Goal: Check status: Check status

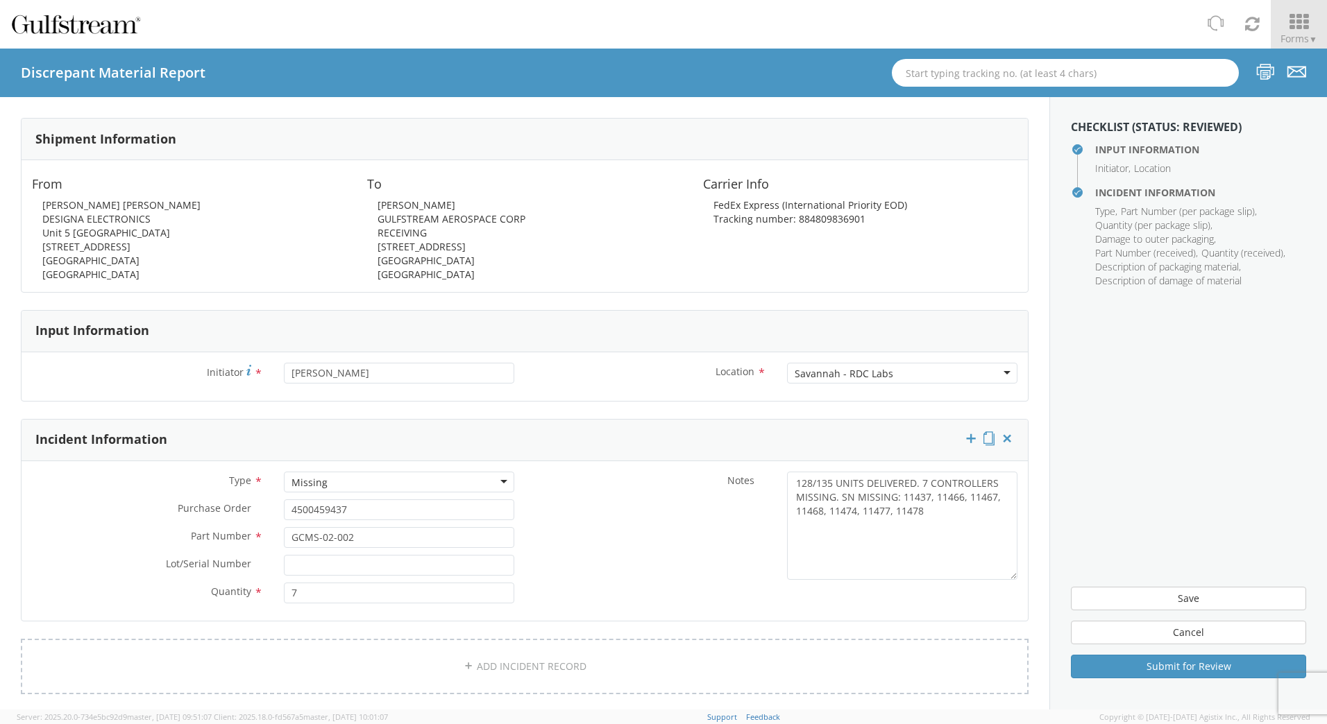
click at [1290, 26] on icon at bounding box center [1298, 21] width 65 height 19
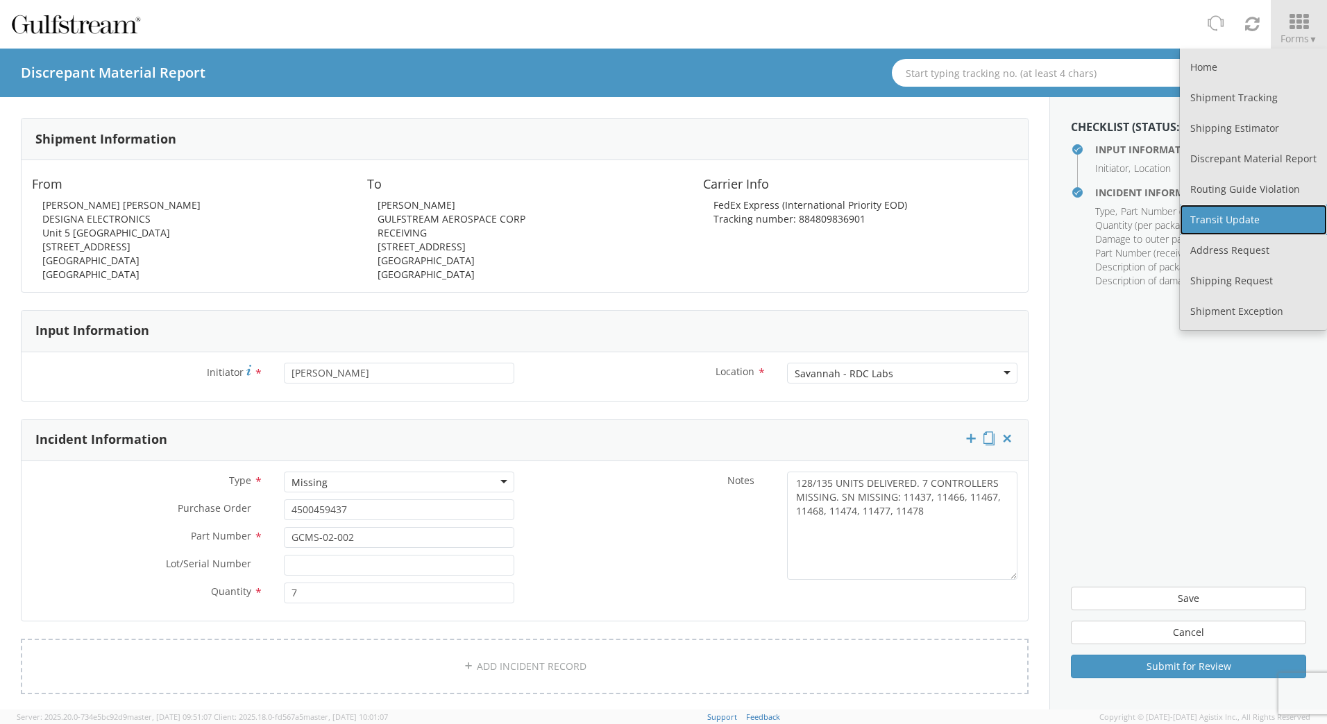
click at [1230, 221] on link "Transit Update" at bounding box center [1253, 220] width 147 height 31
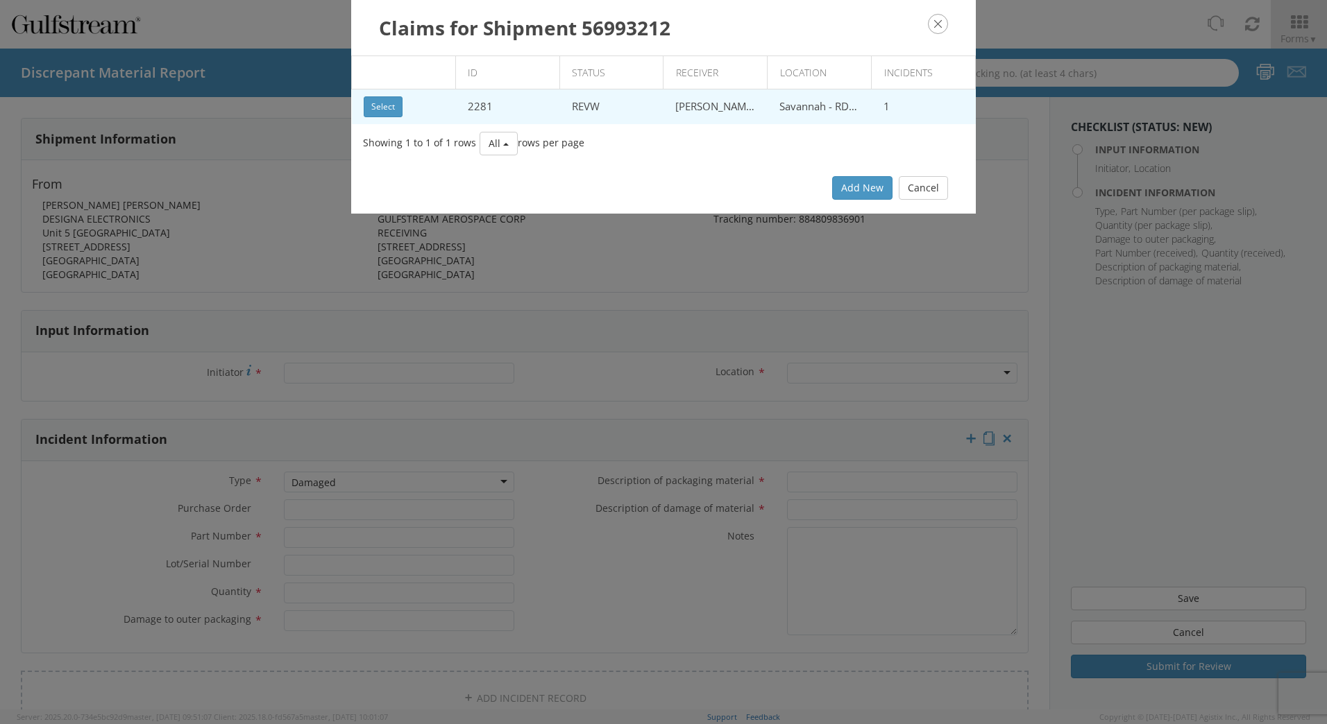
click at [418, 104] on td "Select" at bounding box center [404, 107] width 104 height 35
click at [389, 112] on button "Select" at bounding box center [383, 106] width 39 height 21
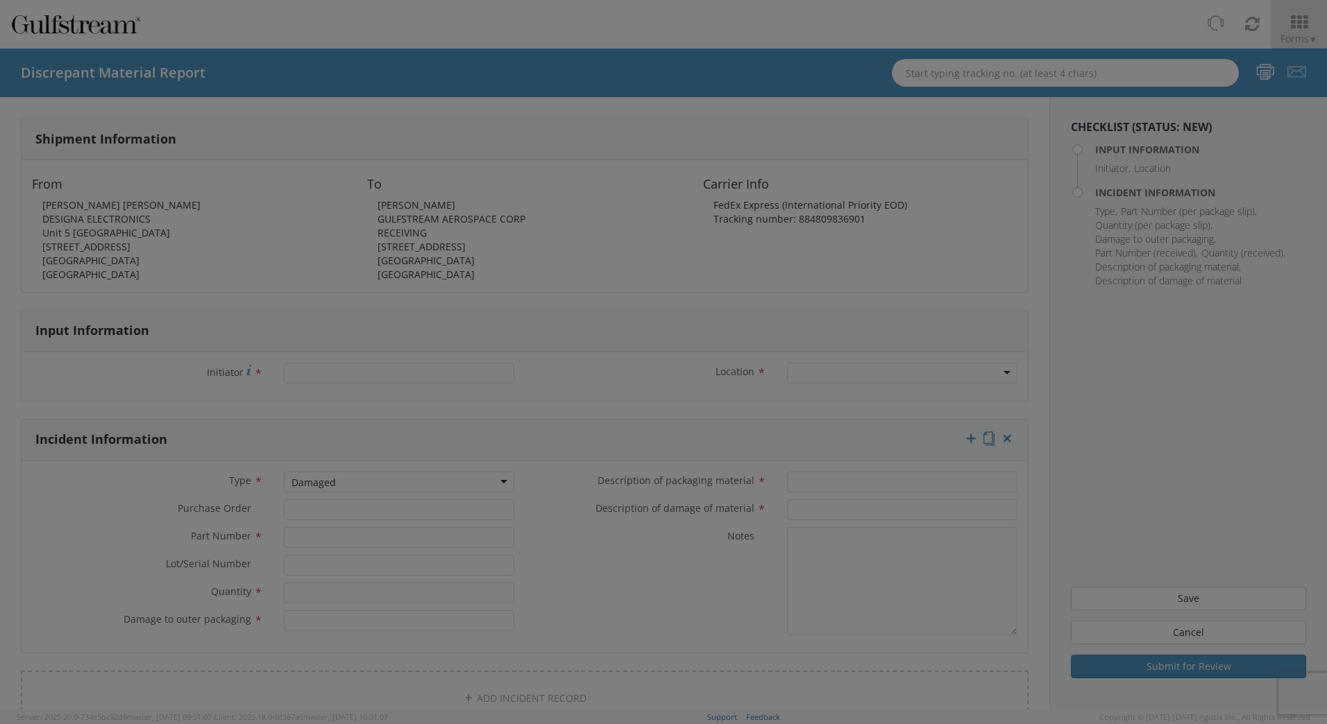
type input "[PERSON_NAME]"
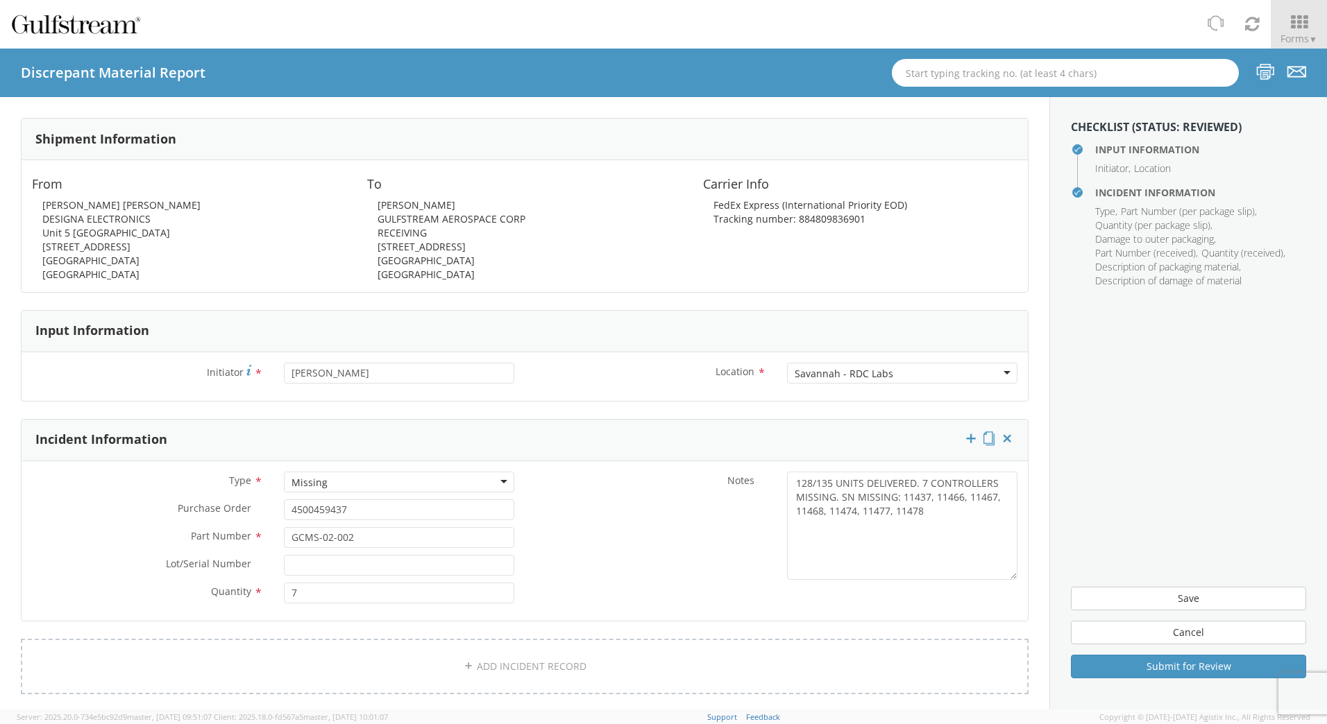
click at [808, 220] on div "Tracking number: 884809836901" at bounding box center [860, 219] width 314 height 14
click at [810, 219] on div "Tracking number: 884809836901" at bounding box center [860, 219] width 314 height 14
click at [813, 217] on div "Tracking number: 884809836901" at bounding box center [860, 219] width 314 height 14
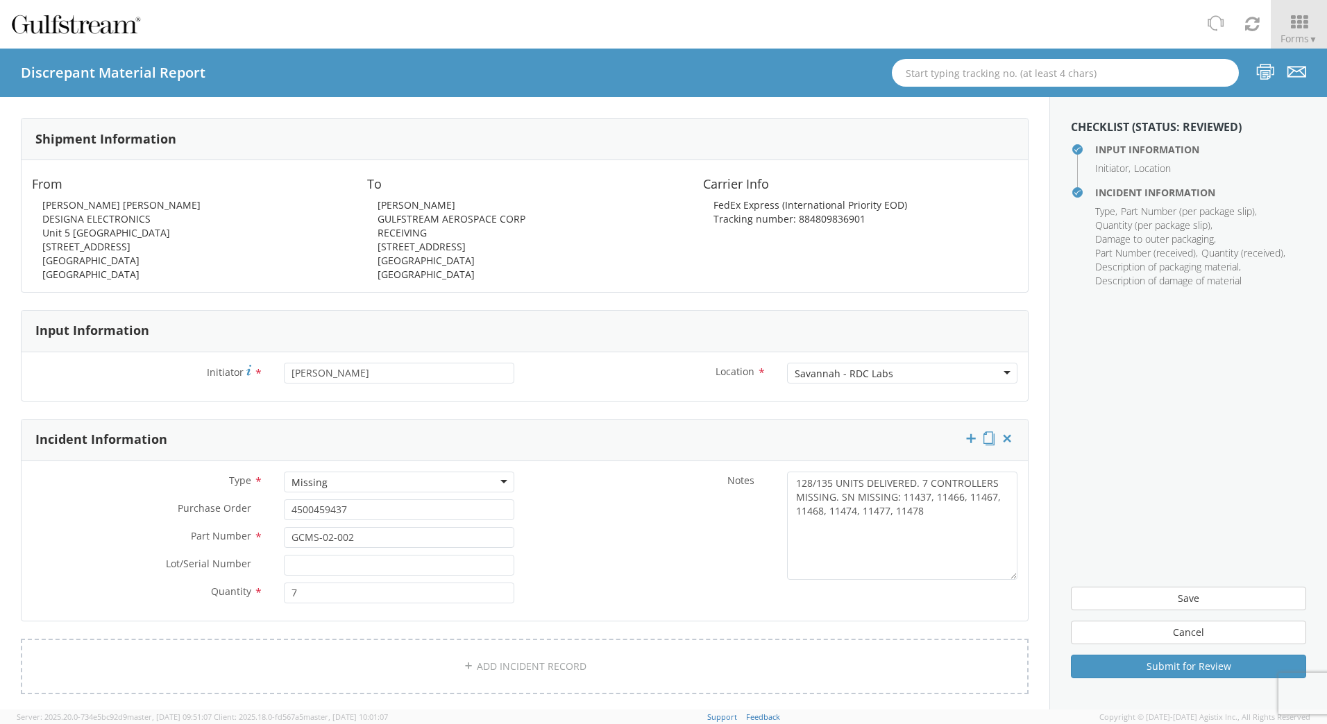
copy div "884809836901"
click at [1290, 24] on icon at bounding box center [1298, 21] width 65 height 19
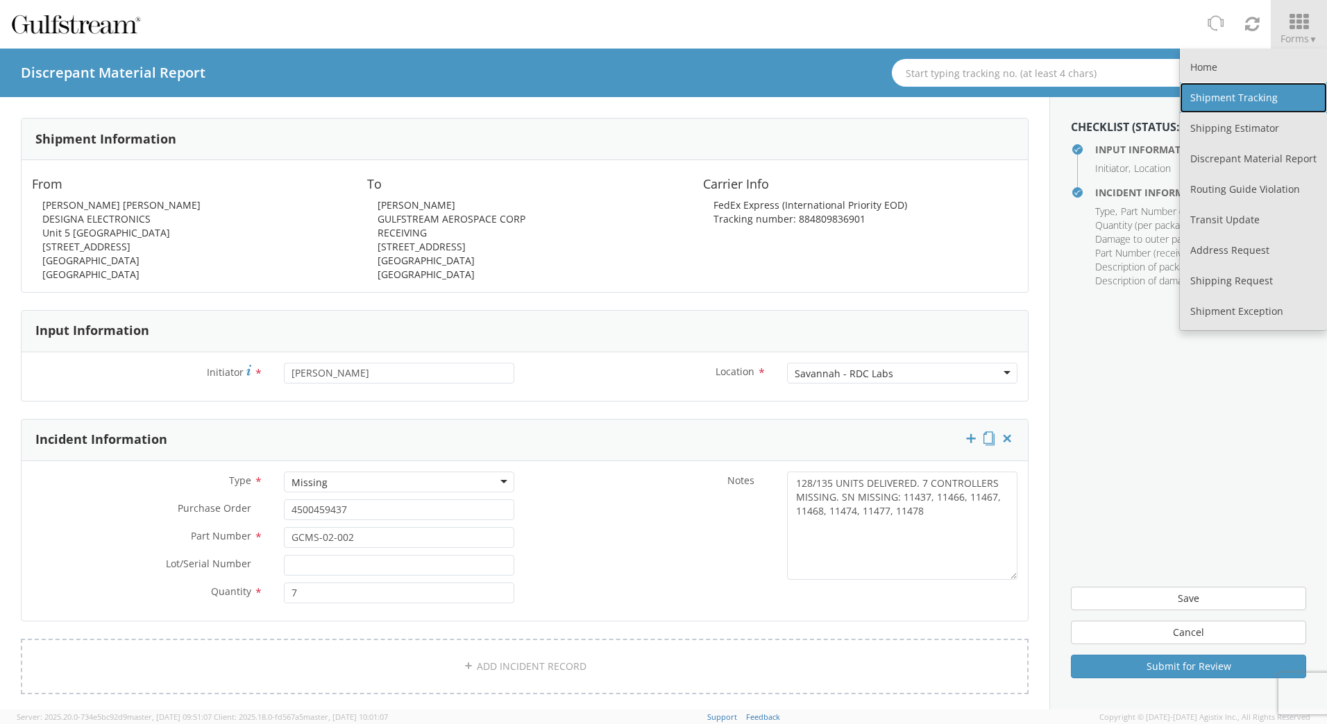
click at [1237, 100] on link "Shipment Tracking" at bounding box center [1253, 98] width 147 height 31
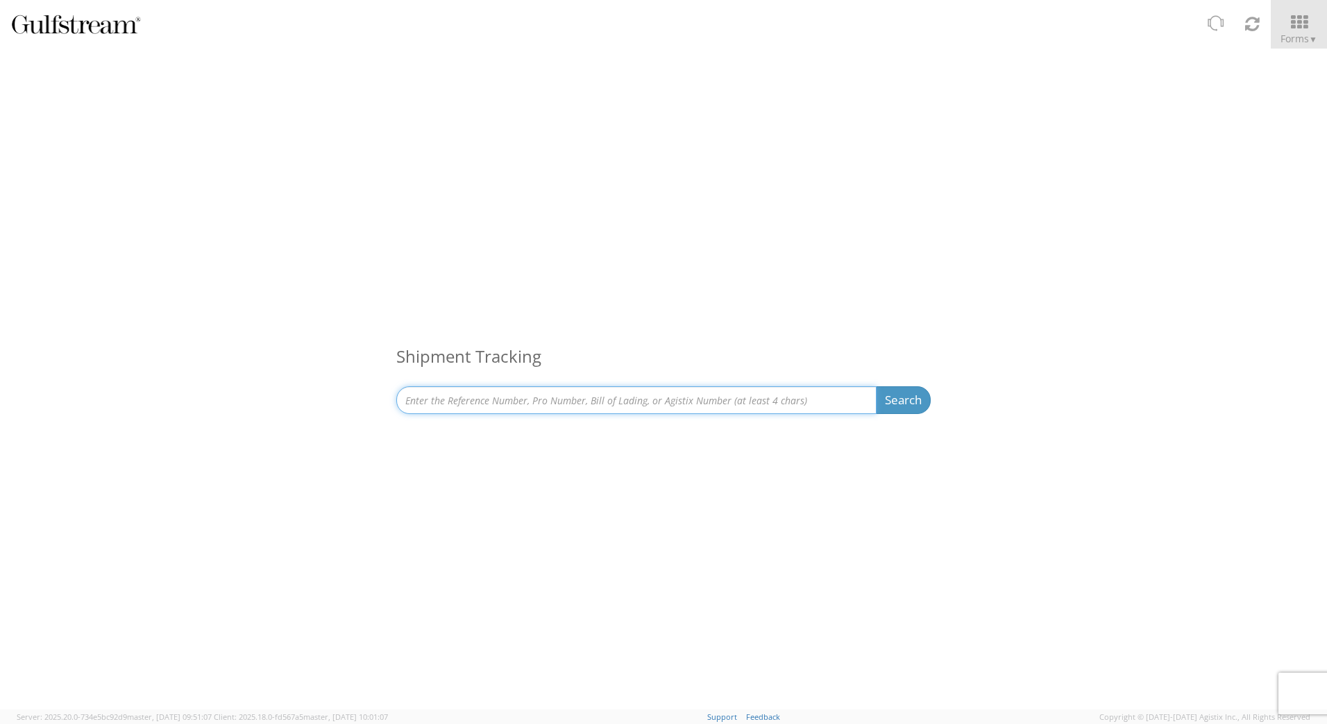
click at [459, 411] on input at bounding box center [636, 400] width 480 height 28
paste input "884809836901"
type input "884809836901"
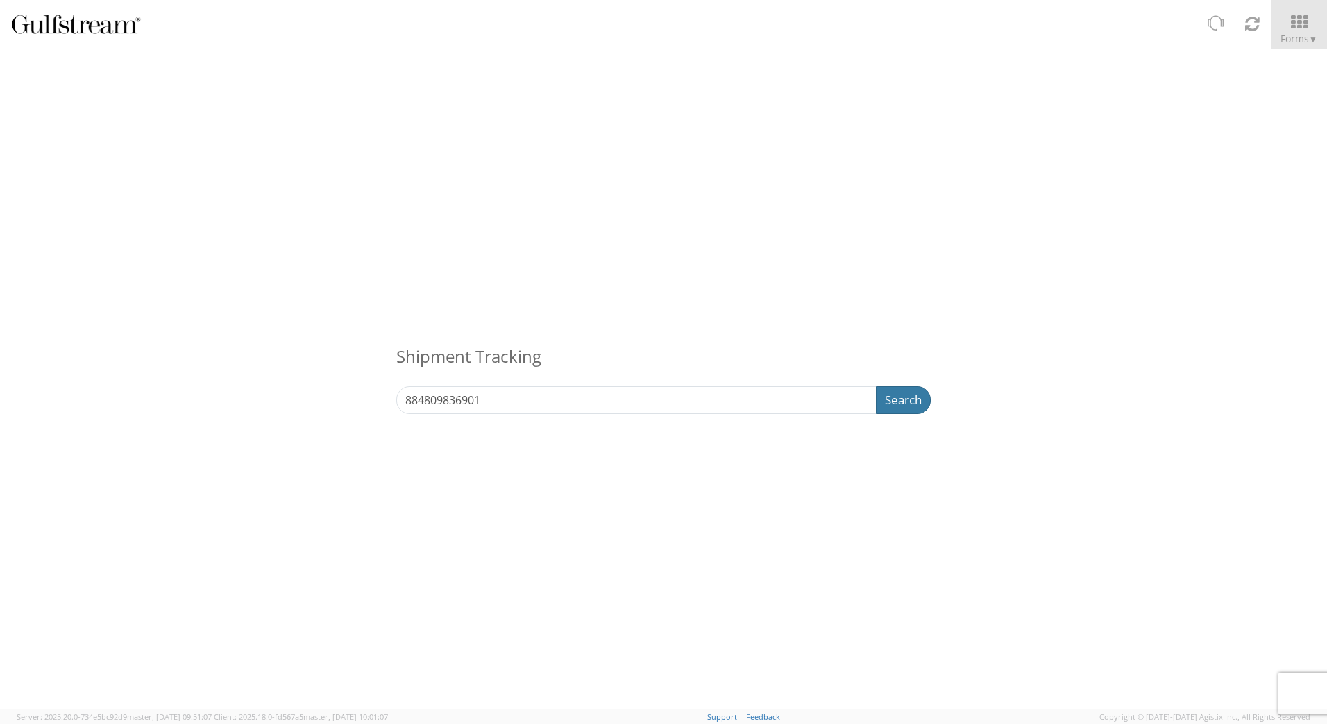
click at [899, 393] on button "Search" at bounding box center [903, 400] width 55 height 28
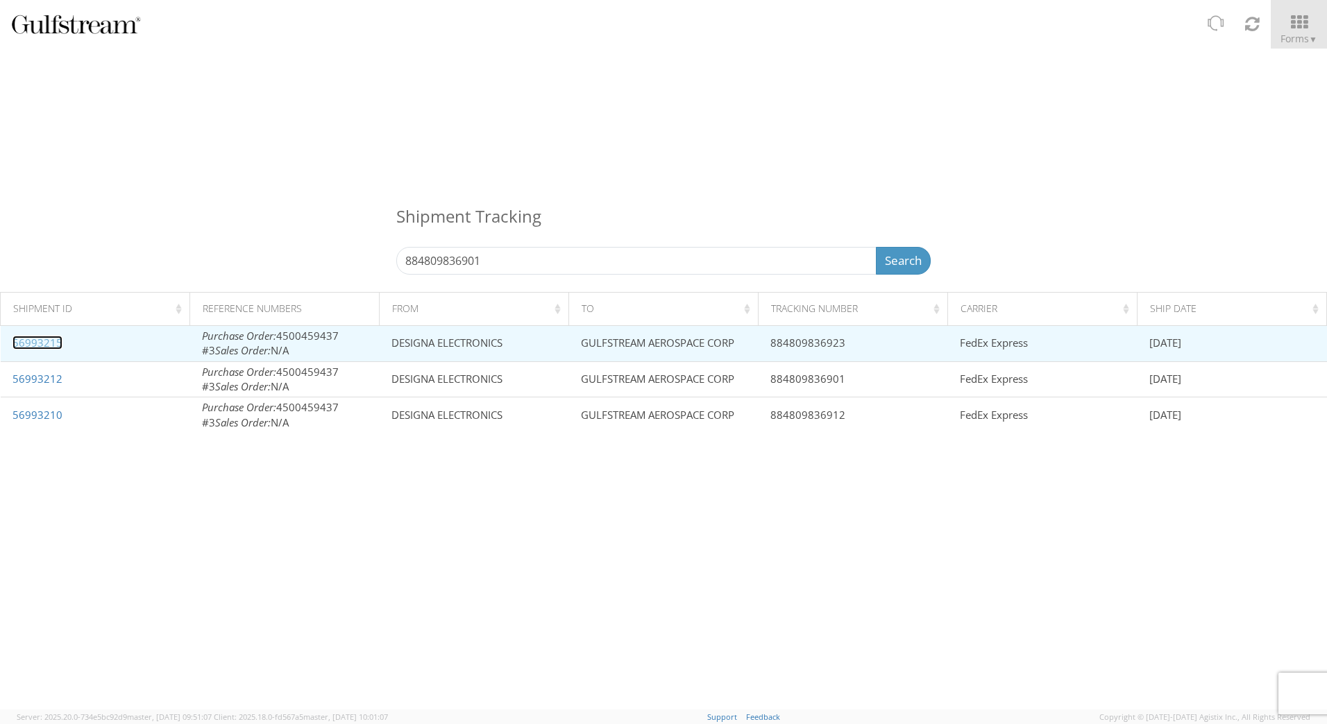
click at [40, 343] on link "56993215" at bounding box center [37, 343] width 50 height 14
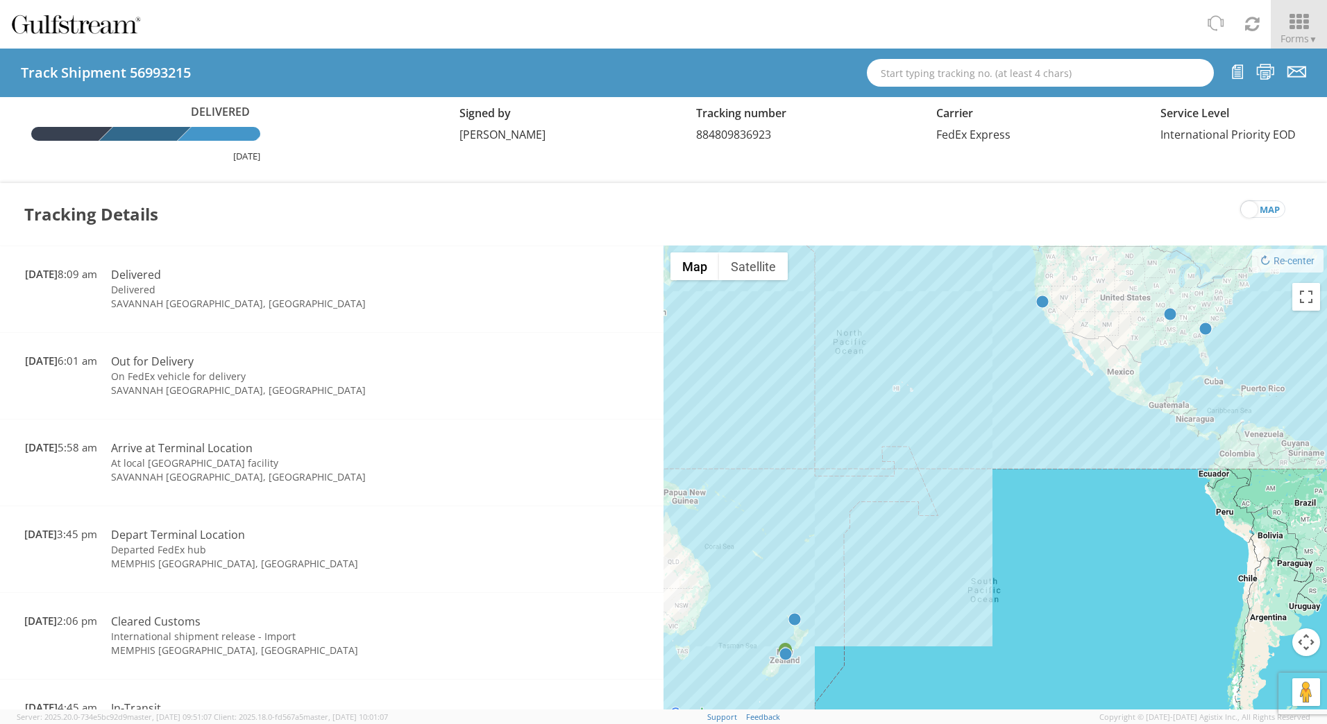
click at [1291, 25] on icon at bounding box center [1298, 21] width 65 height 19
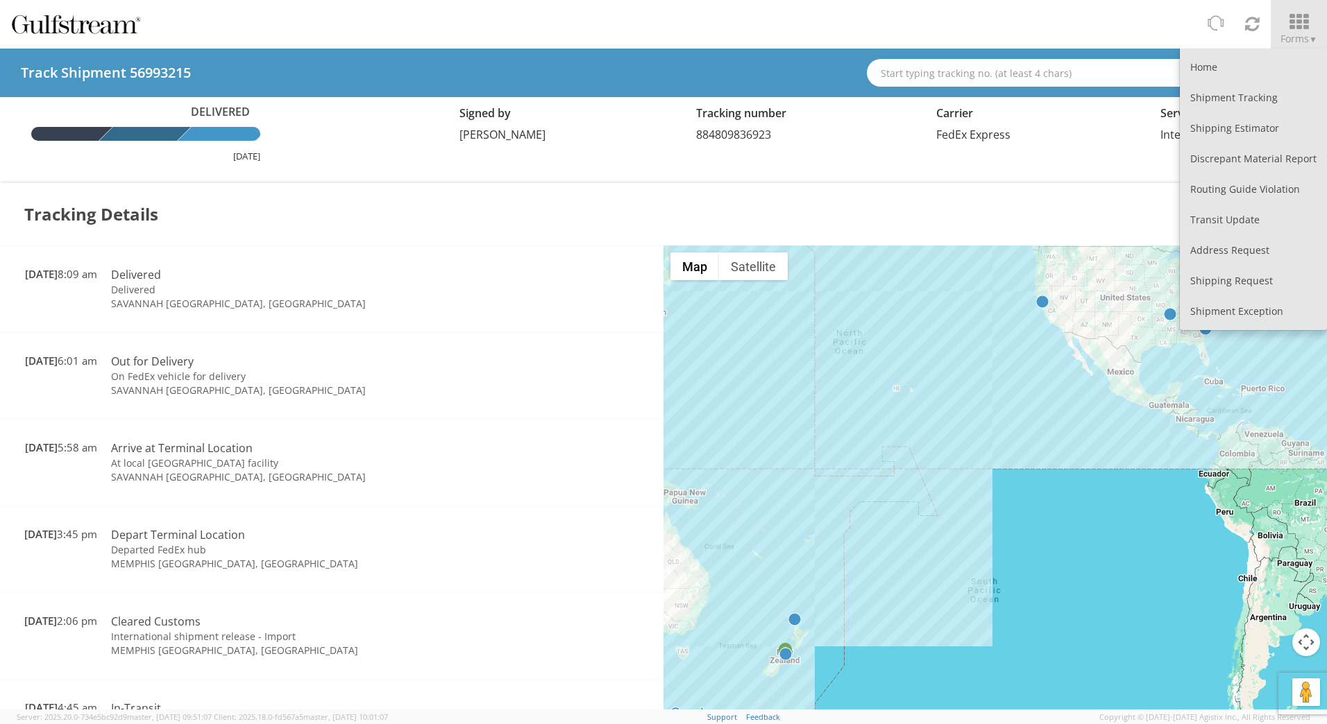
click at [1304, 23] on icon at bounding box center [1298, 21] width 65 height 19
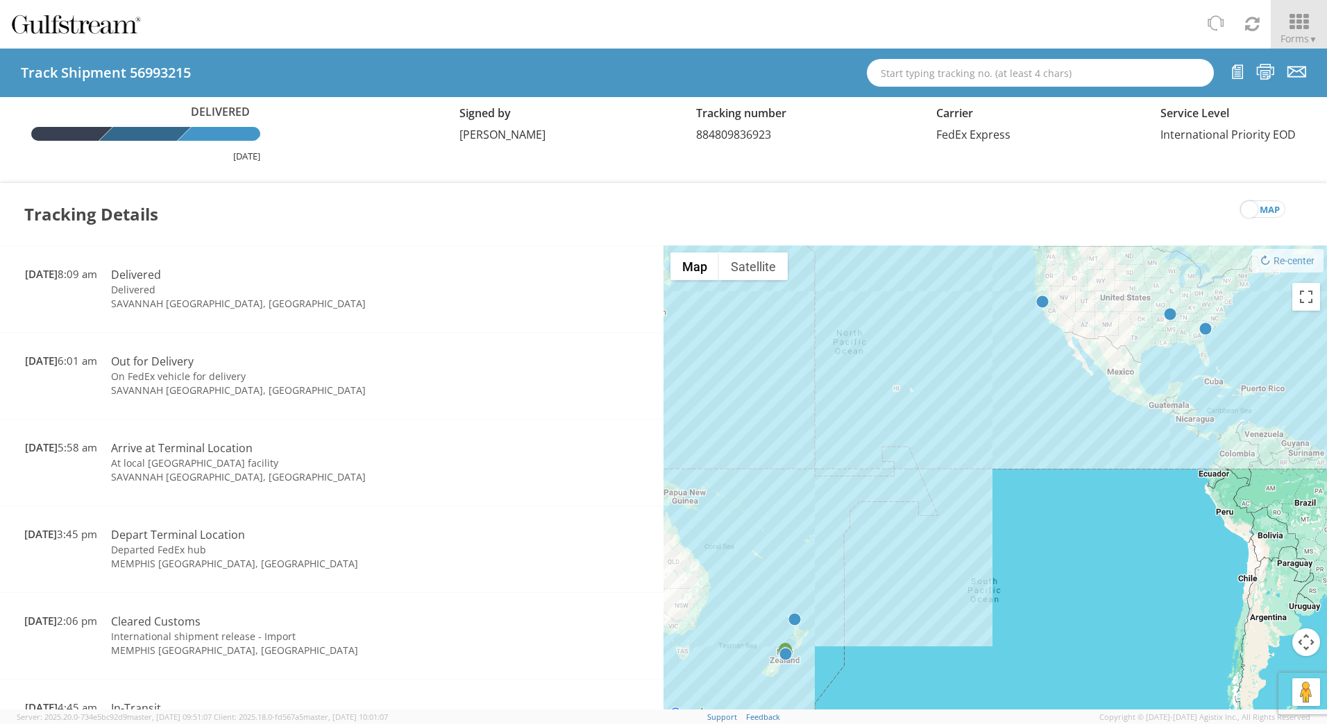
click at [1287, 24] on icon at bounding box center [1298, 21] width 65 height 19
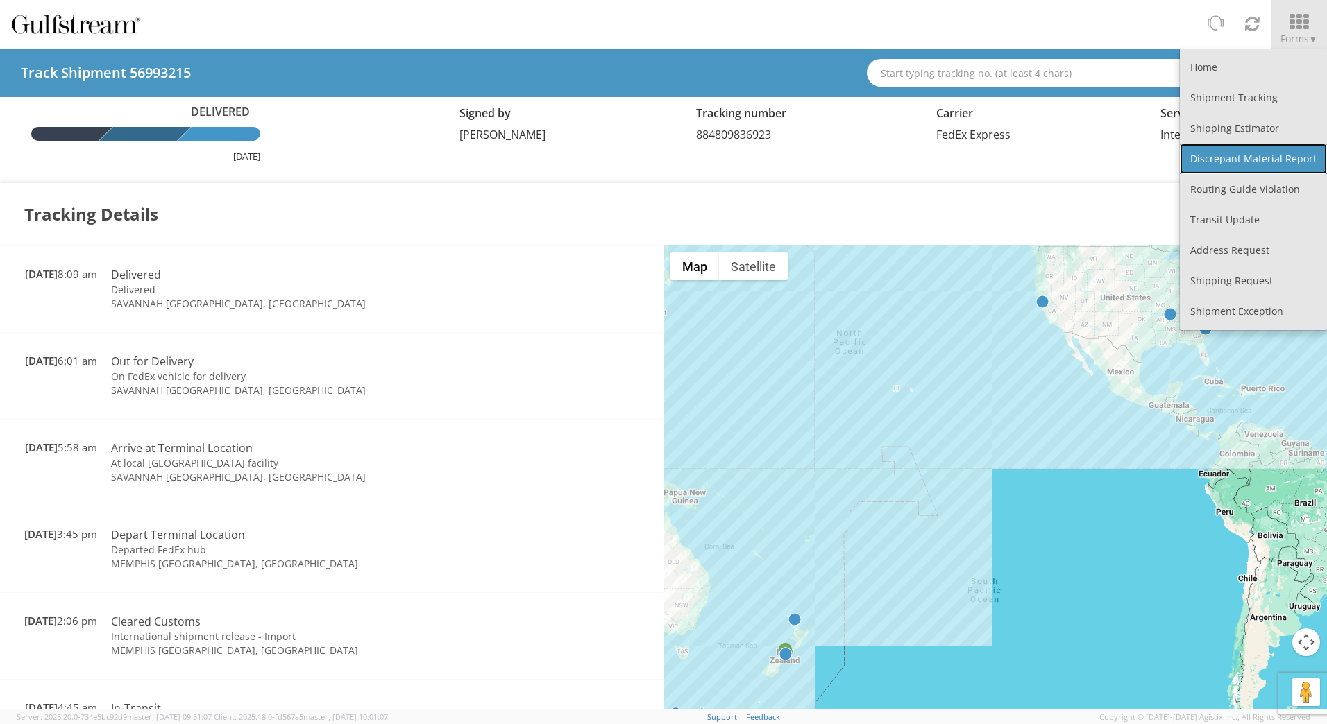
click at [1266, 153] on link "Discrepant Material Report" at bounding box center [1253, 159] width 147 height 31
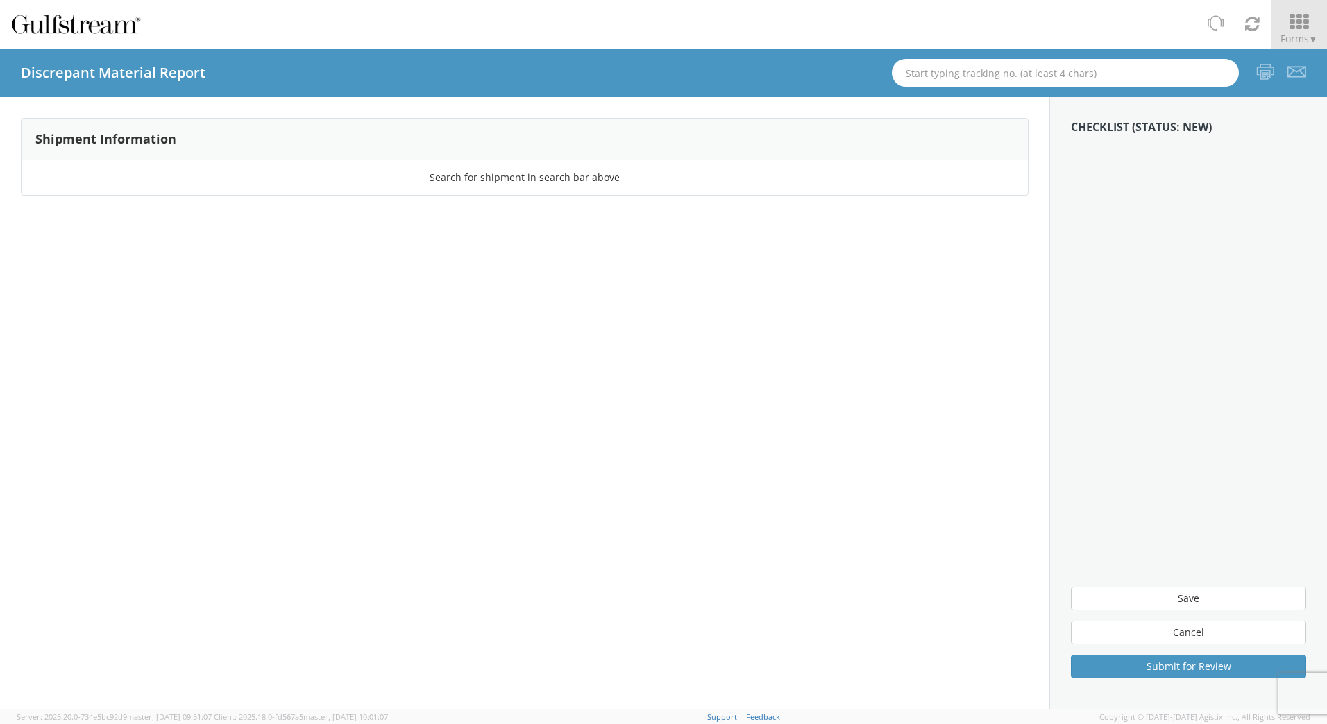
click at [1293, 31] on icon at bounding box center [1298, 21] width 65 height 19
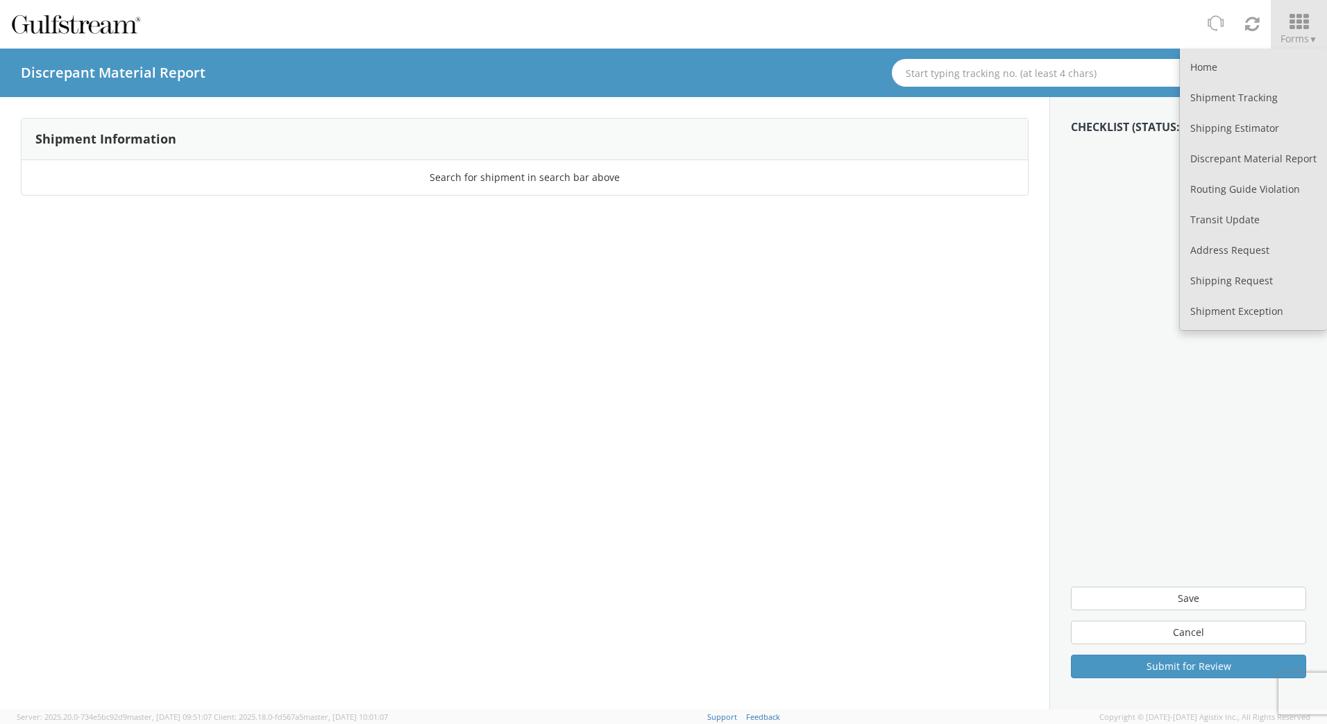
drag, startPoint x: 1141, startPoint y: 277, endPoint x: 1141, endPoint y: 268, distance: 9.0
click at [1141, 276] on aside "Checklist (Status: New) Save Cancel Submit for Review" at bounding box center [1188, 403] width 278 height 613
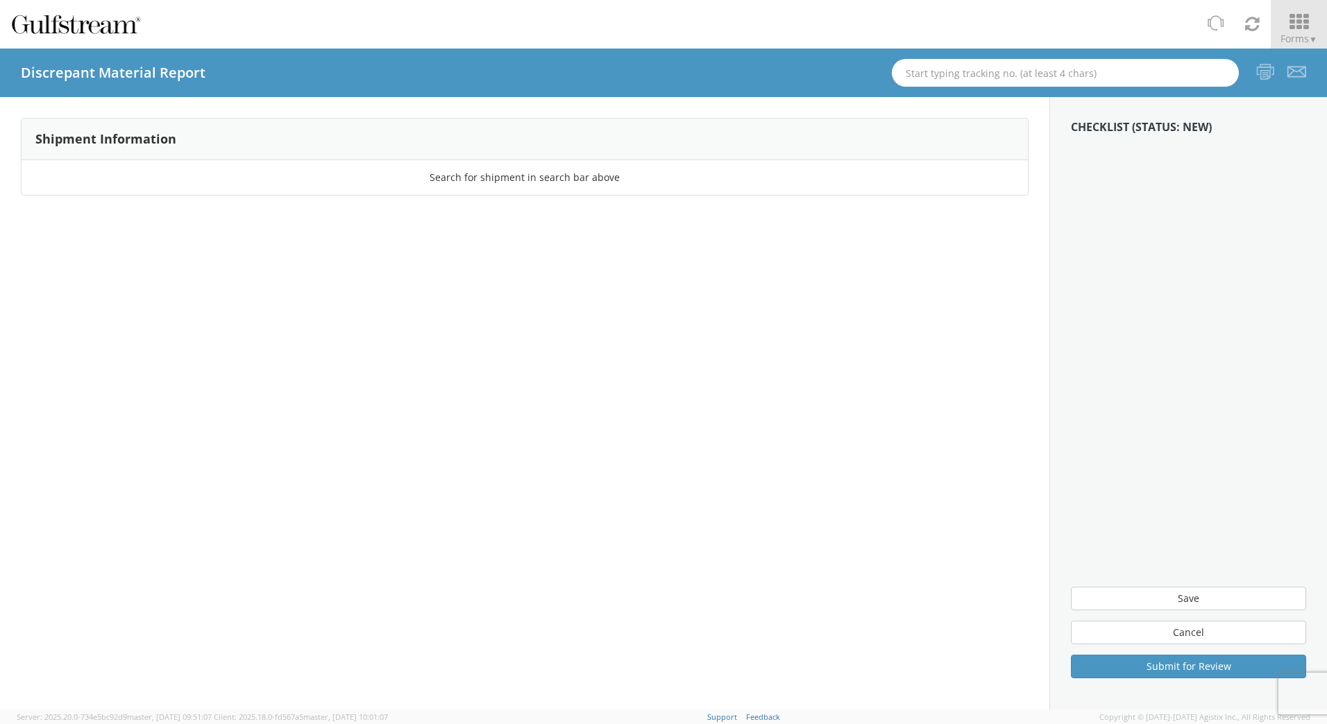
click at [1304, 15] on icon at bounding box center [1298, 21] width 65 height 19
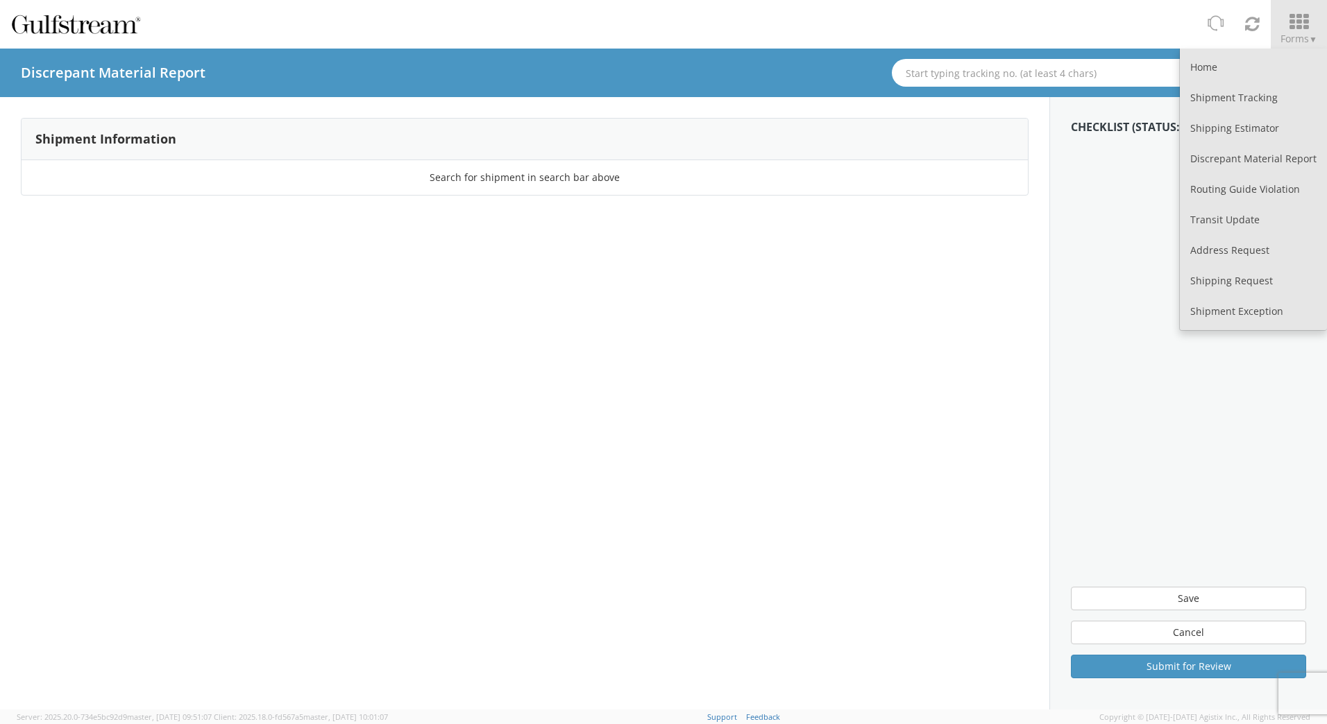
click at [1293, 20] on icon at bounding box center [1298, 21] width 65 height 19
